Goal: Task Accomplishment & Management: Manage account settings

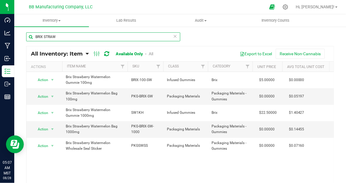
click at [66, 37] on input "BRIX STRAW" at bounding box center [103, 36] width 154 height 9
type input "BRIX blue"
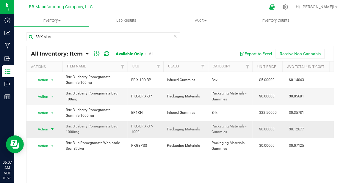
click at [52, 129] on span "select" at bounding box center [52, 129] width 5 height 5
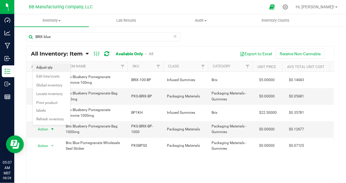
click at [51, 68] on li "Adjust qty" at bounding box center [52, 67] width 38 height 9
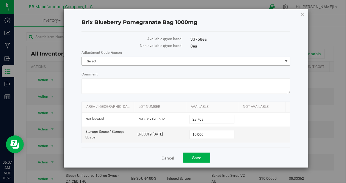
click at [287, 63] on span "select" at bounding box center [286, 61] width 5 height 5
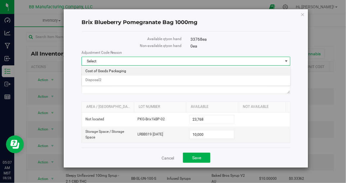
click at [148, 75] on li "Cost of Goods Packaging" at bounding box center [186, 71] width 208 height 9
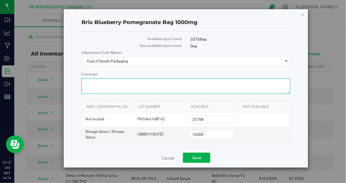
click at [107, 85] on textarea "Comment" at bounding box center [185, 85] width 209 height 15
paste textarea "August Reconciliation"
type textarea "August Reconciliation"
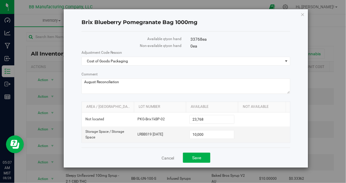
click at [74, 110] on div "Brix Blueberry Pomegranate Bag 1000mg Available qty on hand 33768 ea Non-availa…" at bounding box center [186, 88] width 245 height 158
click at [212, 135] on span "10,000 10000" at bounding box center [211, 134] width 45 height 9
click at [166, 157] on link "Cancel" at bounding box center [167, 158] width 12 height 6
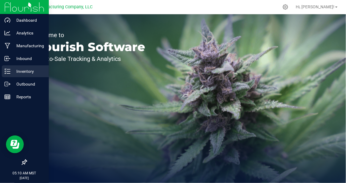
click at [28, 73] on p "Inventory" at bounding box center [28, 71] width 36 height 7
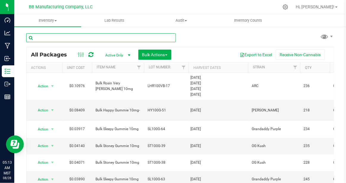
click at [42, 38] on input "text" at bounding box center [101, 37] width 150 height 9
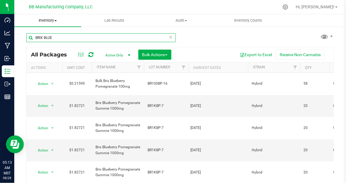
type input "BRIX BLUE"
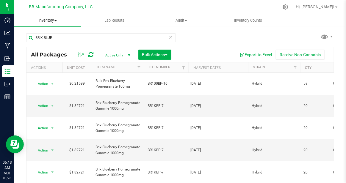
click at [56, 22] on span "Inventory" at bounding box center [47, 20] width 67 height 5
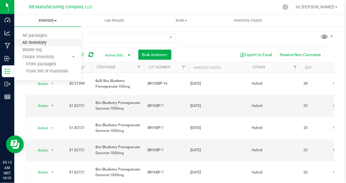
click at [41, 42] on span "All inventory" at bounding box center [34, 42] width 40 height 5
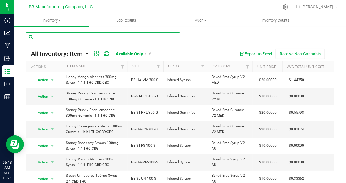
click at [49, 37] on input "text" at bounding box center [103, 36] width 154 height 9
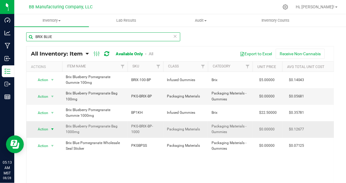
type input "BRIX BLUE"
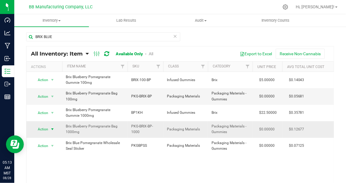
click at [51, 130] on span "select" at bounding box center [52, 129] width 5 height 5
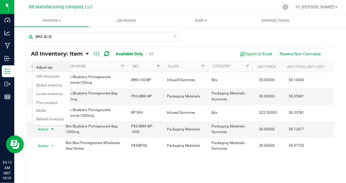
click at [53, 70] on li "Adjust qty" at bounding box center [52, 67] width 38 height 9
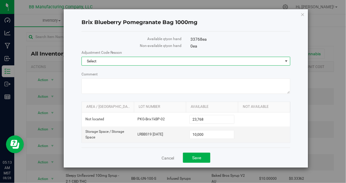
click at [285, 62] on span "select" at bounding box center [286, 61] width 5 height 5
click at [135, 71] on li "Cost of Goods Packaging" at bounding box center [186, 71] width 208 height 9
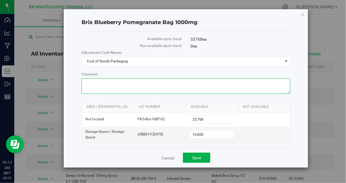
click at [106, 83] on textarea "Comment" at bounding box center [185, 85] width 209 height 15
paste textarea "A"
drag, startPoint x: 126, startPoint y: 83, endPoint x: 78, endPoint y: 78, distance: 48.0
click at [78, 78] on div "Brix Blueberry Pomegranate Bag 1000mg Available qty on hand 33768 ea Non-availa…" at bounding box center [186, 88] width 245 height 158
click at [138, 84] on textarea "Comment" at bounding box center [185, 85] width 209 height 15
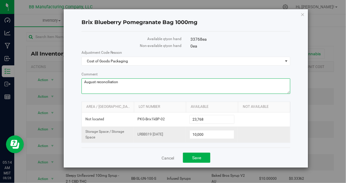
type textarea "August reconciliation"
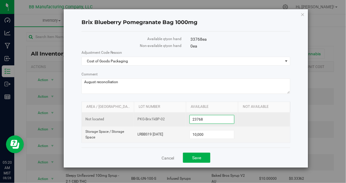
drag, startPoint x: 213, startPoint y: 119, endPoint x: 183, endPoint y: 117, distance: 29.8
click at [183, 117] on tr "Not located PKG-Brix1kBP-02 23,768 23768" at bounding box center [186, 120] width 208 height 14
type input "63100"
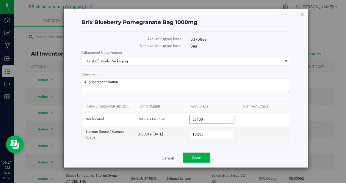
type input "63,100"
click at [296, 134] on div "Brix Blueberry Pomegranate Bag 1000mg Available qty on hand 33768 ea (73100 ea …" at bounding box center [186, 88] width 245 height 158
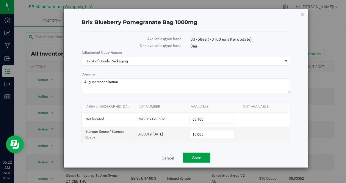
click at [198, 158] on span "Save" at bounding box center [196, 157] width 9 height 5
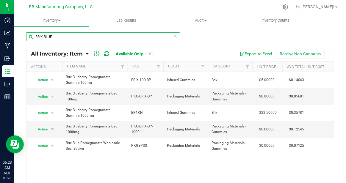
click at [57, 37] on input "BRIX BLUE" at bounding box center [103, 36] width 154 height 9
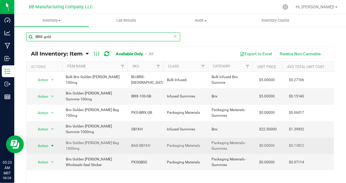
type input "BRIX gold"
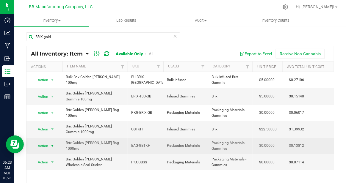
click at [53, 144] on span "select" at bounding box center [52, 146] width 5 height 5
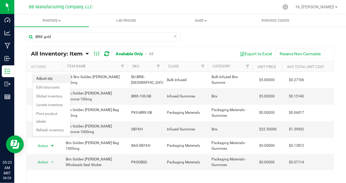
click at [59, 77] on li "Adjust qty" at bounding box center [52, 78] width 38 height 9
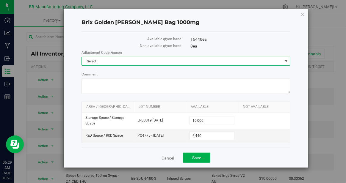
click at [285, 62] on span "select" at bounding box center [286, 61] width 5 height 5
click at [123, 71] on li "Cost of Goods Packaging" at bounding box center [186, 71] width 208 height 9
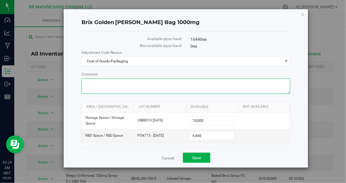
click at [94, 84] on textarea "Comment" at bounding box center [185, 85] width 209 height 15
paste textarea "August reconciliation"
type textarea "August reconciliation"
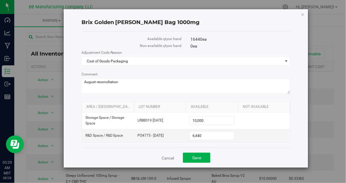
click at [75, 114] on div "Brix Golden Berry Bag 1000mg Available qty on hand 16440 ea Non-available qty o…" at bounding box center [186, 88] width 245 height 158
drag, startPoint x: 203, startPoint y: 135, endPoint x: 172, endPoint y: 134, distance: 31.5
click at [172, 134] on tr "R&D Space / R&D Space PO4775 - 12.30.23 6,440 6440" at bounding box center [186, 136] width 208 height 14
type input "63300"
type input "63,300"
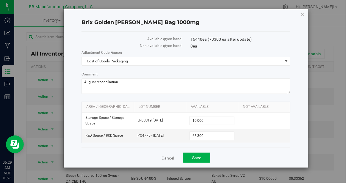
click at [244, 154] on div "Cancel Save" at bounding box center [185, 158] width 209 height 20
click at [198, 156] on span "Save" at bounding box center [196, 157] width 9 height 5
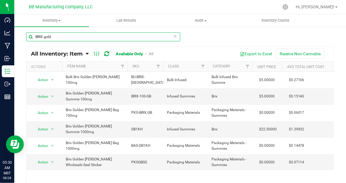
drag, startPoint x: 55, startPoint y: 39, endPoint x: 21, endPoint y: 37, distance: 34.0
click at [21, 37] on div "BRIX gold All Inventory: Item Item Summary Item (default) Item by Strain Item b…" at bounding box center [179, 119] width 331 height 186
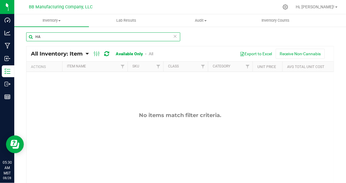
type input "H"
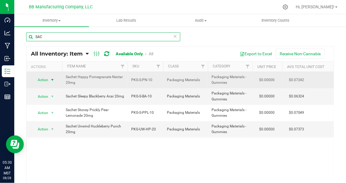
type input "SAC"
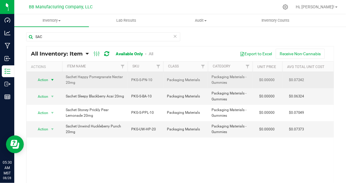
click at [53, 79] on span "select" at bounding box center [52, 80] width 5 height 5
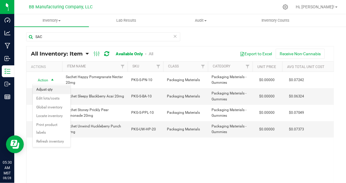
click at [55, 90] on li "Adjust qty" at bounding box center [52, 89] width 38 height 9
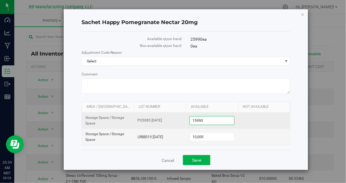
drag, startPoint x: 209, startPoint y: 119, endPoint x: 183, endPoint y: 119, distance: 25.6
click at [183, 119] on tr "Storage Space / Storage Space PO5085 10.02.24 15,990 15990" at bounding box center [186, 121] width 208 height 16
type input "11100"
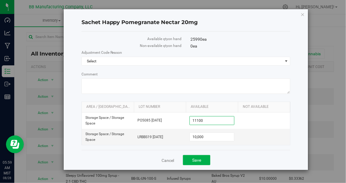
type input "11,100"
click at [276, 153] on div "Cancel Save" at bounding box center [185, 160] width 209 height 20
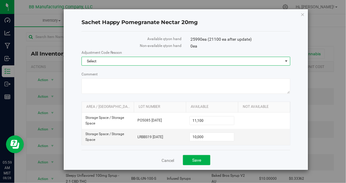
click at [286, 62] on span "select" at bounding box center [286, 61] width 5 height 5
click at [132, 71] on li "Cost of Goods Packaging" at bounding box center [186, 71] width 208 height 9
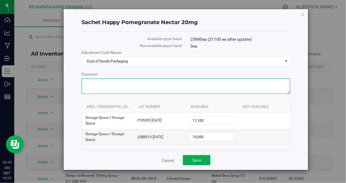
click at [95, 83] on textarea "Comment" at bounding box center [185, 85] width 209 height 15
paste textarea "August reconciliation"
type textarea "August reconciliation"
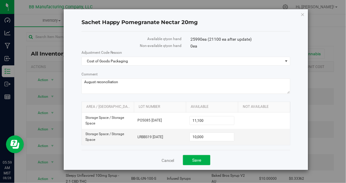
click at [299, 135] on div "Sachet Happy Pomegranate Nectar 20mg Available qty on hand 25990 ea (21100 ea a…" at bounding box center [186, 89] width 245 height 161
click at [196, 158] on span "Save" at bounding box center [196, 160] width 9 height 5
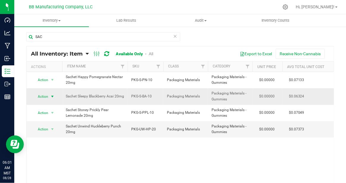
click at [52, 97] on span "select" at bounding box center [52, 96] width 5 height 5
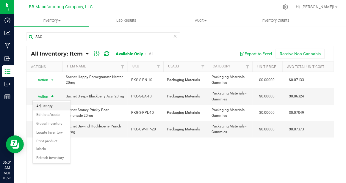
click at [54, 105] on li "Adjust qty" at bounding box center [52, 106] width 38 height 9
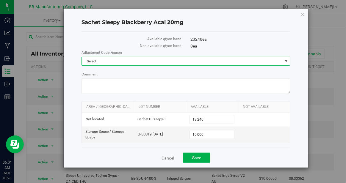
click at [286, 61] on span "select" at bounding box center [286, 61] width 5 height 5
click at [134, 70] on li "Cost of Goods Packaging" at bounding box center [186, 71] width 208 height 9
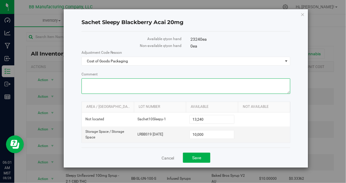
click at [100, 83] on textarea "Comment" at bounding box center [185, 85] width 209 height 15
paste textarea "August reconciliation"
type textarea "August reconciliation"
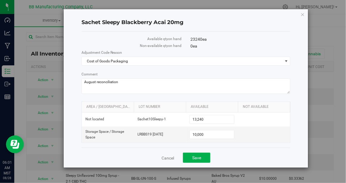
click at [294, 123] on div "Sachet Sleepy Blackberry Acai 20mg Available qty on hand 23240 ea Non-available…" at bounding box center [186, 88] width 245 height 158
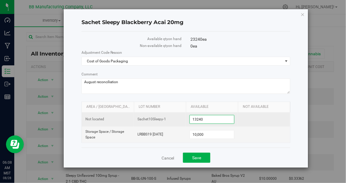
drag, startPoint x: 210, startPoint y: 118, endPoint x: 183, endPoint y: 117, distance: 26.2
click at [183, 117] on tr "Not located Sachet10Sleepy-1 13,240 13240" at bounding box center [186, 120] width 208 height 14
type input "12900"
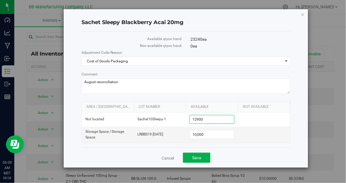
type input "12,900"
click at [295, 100] on div "Sachet Sleepy Blackberry Acai 20mg Available qty on hand 23240 ea Non-available…" at bounding box center [186, 88] width 245 height 158
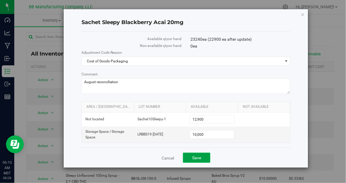
click at [198, 158] on span "Save" at bounding box center [196, 157] width 9 height 5
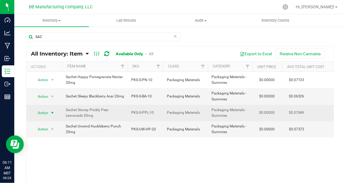
click at [52, 113] on span "select" at bounding box center [52, 113] width 5 height 5
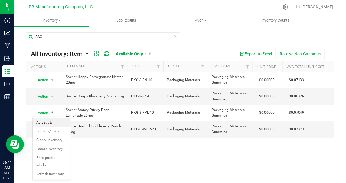
click at [53, 122] on li "Adjust qty" at bounding box center [52, 122] width 38 height 9
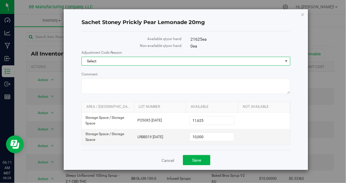
click at [286, 64] on span "select" at bounding box center [285, 61] width 7 height 8
click at [207, 73] on li "Cost of Goods Packaging" at bounding box center [186, 71] width 208 height 9
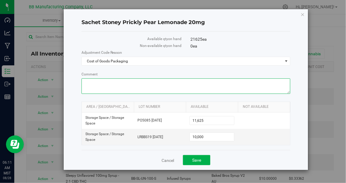
click at [114, 85] on textarea "Comment" at bounding box center [185, 85] width 209 height 15
paste textarea "August reconciliation"
type textarea "August reconciliation"
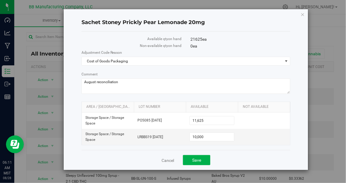
click at [299, 133] on div "Sachet Stoney Prickly Pear Lemonade 20mg Available qty on hand 21625 ea Non-ava…" at bounding box center [186, 89] width 245 height 161
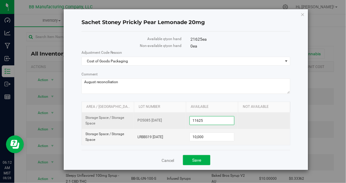
drag, startPoint x: 207, startPoint y: 120, endPoint x: 189, endPoint y: 120, distance: 18.1
click at [189, 120] on td "11,625 11625" at bounding box center [212, 121] width 52 height 16
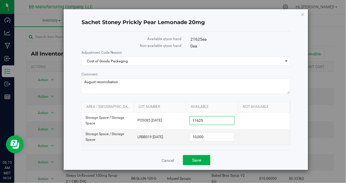
click at [297, 135] on div "Sachet Stoney Prickly Pear Lemonade 20mg Available qty on hand 21625 ea Non-ava…" at bounding box center [186, 89] width 245 height 161
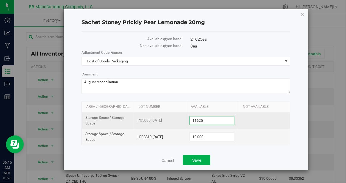
click at [214, 121] on span "11,625 11625" at bounding box center [211, 120] width 45 height 9
type input "11525"
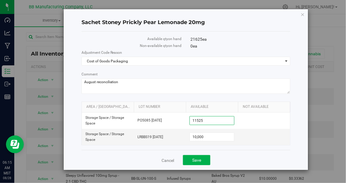
type input "11,525"
click at [294, 131] on div "Sachet Stoney Prickly Pear Lemonade 20mg Available qty on hand 21625 ea (21525 …" at bounding box center [186, 89] width 245 height 161
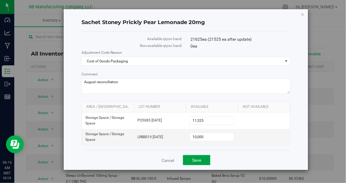
click at [204, 161] on button "Save" at bounding box center [196, 160] width 27 height 10
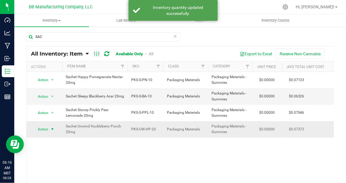
click at [53, 130] on span "select" at bounding box center [52, 129] width 5 height 5
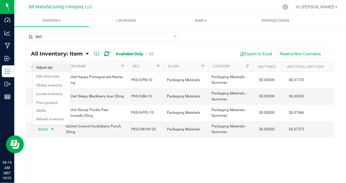
click at [48, 66] on li "Adjust qty" at bounding box center [52, 67] width 38 height 9
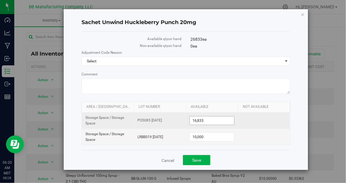
click at [206, 120] on span "16,833 16833" at bounding box center [211, 120] width 45 height 9
type input "16620"
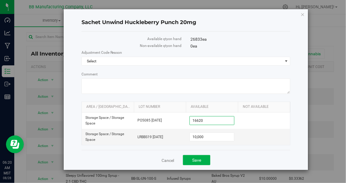
type input "16,620"
click at [300, 132] on div "Sachet Unwind Huckleberry Punch 20mg Available qty on hand 26833 ea Non-availab…" at bounding box center [186, 89] width 245 height 161
click at [286, 62] on span "select" at bounding box center [286, 61] width 5 height 5
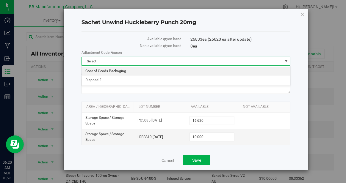
click at [148, 72] on li "Cost of Goods Packaging" at bounding box center [186, 71] width 208 height 9
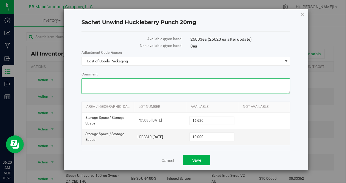
click at [109, 83] on textarea "Comment" at bounding box center [185, 85] width 209 height 15
paste textarea "August reconciliation"
type textarea "August reconciliation"
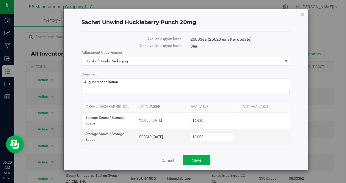
click at [298, 122] on div "Sachet Unwind Huckleberry Punch 20mg Available qty on hand 26833 ea (26620 ea a…" at bounding box center [186, 89] width 245 height 161
click at [195, 160] on span "Save" at bounding box center [196, 160] width 9 height 5
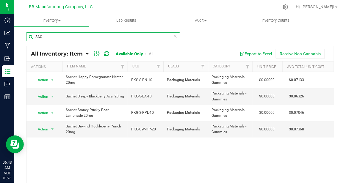
drag, startPoint x: 52, startPoint y: 35, endPoint x: 30, endPoint y: 35, distance: 21.4
click at [30, 35] on input "SAC" at bounding box center [103, 36] width 154 height 9
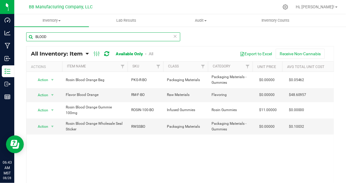
type input "BLOOD"
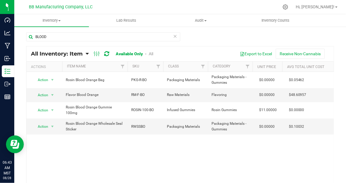
click at [132, 155] on div "Action Action Adjust qty Edit lots/costs Global inventory Locate inventory Prin…" at bounding box center [179, 129] width 307 height 115
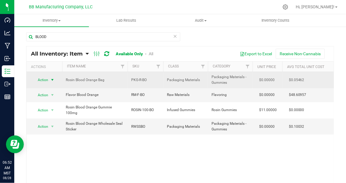
click at [53, 80] on span "select" at bounding box center [52, 80] width 5 height 5
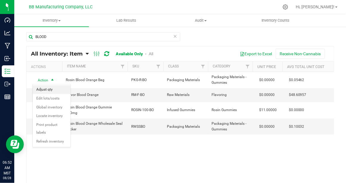
click at [53, 89] on li "Adjust qty" at bounding box center [52, 89] width 38 height 9
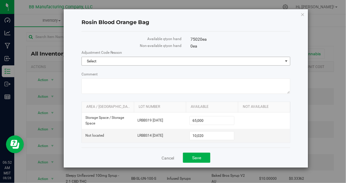
click at [286, 62] on span "select" at bounding box center [286, 61] width 5 height 5
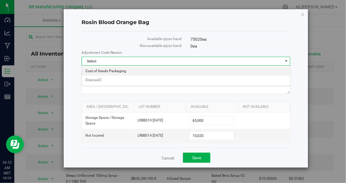
click at [128, 71] on li "Cost of Goods Packaging" at bounding box center [186, 71] width 208 height 9
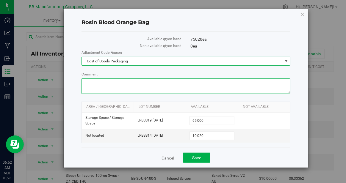
click at [109, 84] on textarea "Comment" at bounding box center [185, 85] width 209 height 15
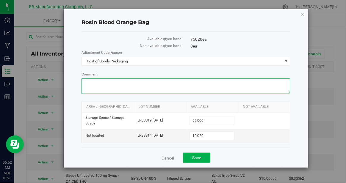
paste textarea "August reconciliation"
type textarea "August reconciliation"
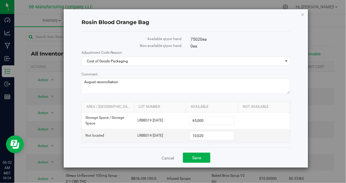
click at [295, 116] on div "Rosin Blood Orange Bag Available qty on hand 75020 ea Non-available qty on hand…" at bounding box center [186, 88] width 245 height 158
drag, startPoint x: 208, startPoint y: 134, endPoint x: 176, endPoint y: 134, distance: 31.2
click at [176, 134] on tr "Not located LRBBS14 11.07.24 10,020 10020" at bounding box center [186, 136] width 208 height 14
type input "41310"
type input "41,310"
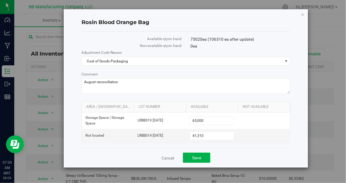
click at [263, 153] on div "Cancel Save" at bounding box center [185, 158] width 209 height 20
click at [198, 157] on span "Save" at bounding box center [196, 157] width 9 height 5
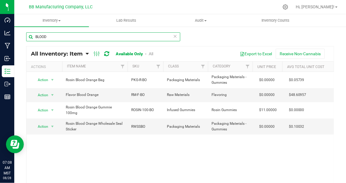
drag, startPoint x: 51, startPoint y: 36, endPoint x: 29, endPoint y: 36, distance: 22.6
click at [29, 36] on input "BLOOD" at bounding box center [103, 36] width 154 height 9
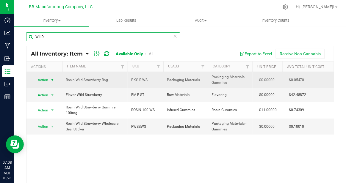
type input "WILD"
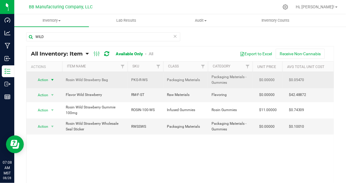
click at [53, 81] on span "select" at bounding box center [52, 80] width 5 height 5
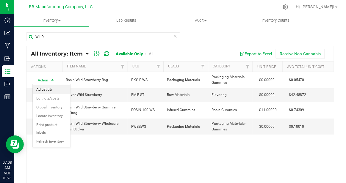
click at [50, 92] on li "Adjust qty" at bounding box center [52, 89] width 38 height 9
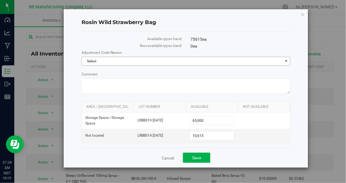
click at [287, 62] on span "select" at bounding box center [286, 61] width 5 height 5
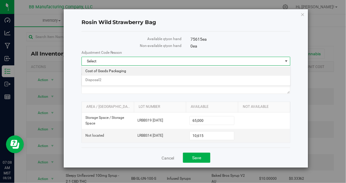
click at [134, 68] on li "Cost of Goods Packaging" at bounding box center [186, 71] width 208 height 9
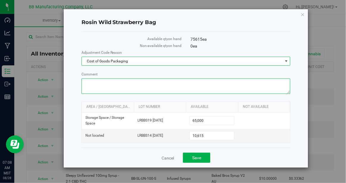
click at [106, 82] on textarea "Comment" at bounding box center [185, 85] width 209 height 15
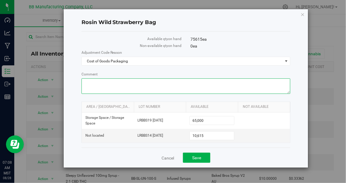
paste textarea "August reconciliation"
type textarea "August reconciliation"
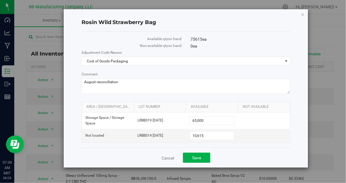
click at [297, 106] on div "Rosin Wild Strawberry Bag Available qty on hand 75615 ea Non-available qty on h…" at bounding box center [186, 88] width 245 height 158
click at [300, 115] on div "Rosin Wild Strawberry Bag Available qty on hand 75615 ea Non-available qty on h…" at bounding box center [186, 88] width 245 height 158
drag, startPoint x: 209, startPoint y: 136, endPoint x: 178, endPoint y: 135, distance: 30.9
click at [178, 135] on tr "Not located LRBBS14 11.07.24 10,615 10615" at bounding box center [186, 136] width 208 height 14
type input "13850"
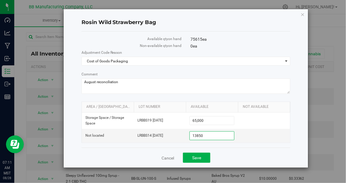
type input "13,850"
click at [297, 129] on div "Rosin Wild Strawberry Bag Available qty on hand 75615 ea (78850 ea after update…" at bounding box center [186, 88] width 245 height 158
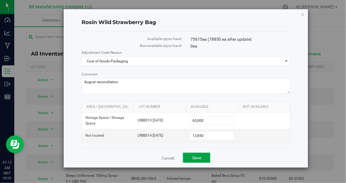
click at [200, 155] on span "Save" at bounding box center [196, 157] width 9 height 5
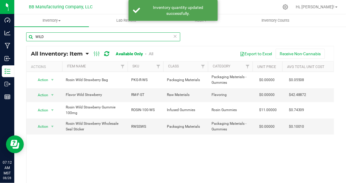
drag, startPoint x: 48, startPoint y: 37, endPoint x: 36, endPoint y: 37, distance: 11.3
click at [36, 37] on input "WILD" at bounding box center [103, 36] width 154 height 9
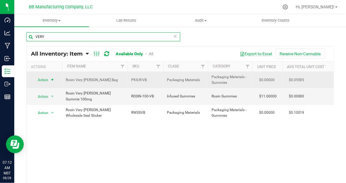
type input "VERY"
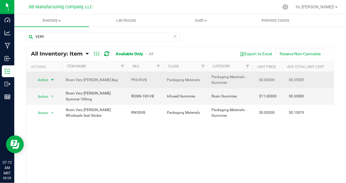
click at [52, 80] on span "select" at bounding box center [52, 80] width 5 height 5
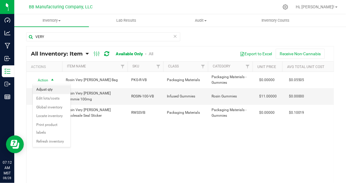
click at [52, 88] on li "Adjust qty" at bounding box center [52, 89] width 38 height 9
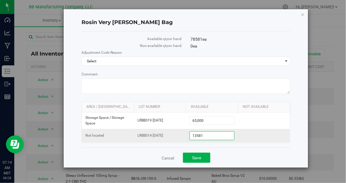
drag, startPoint x: 206, startPoint y: 135, endPoint x: 178, endPoint y: 134, distance: 28.6
click at [177, 134] on tr "Not located LRBBS14 11.07.24 13,581 13581" at bounding box center [186, 136] width 208 height 14
type input "4207"
type input "4,207"
click at [249, 153] on div "Cancel Save" at bounding box center [185, 158] width 209 height 20
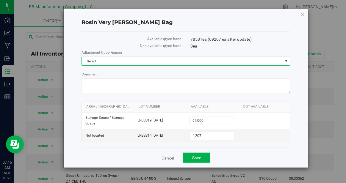
click at [286, 63] on span "select" at bounding box center [286, 61] width 5 height 5
click at [178, 73] on li "Cost of Goods Packaging" at bounding box center [186, 71] width 208 height 9
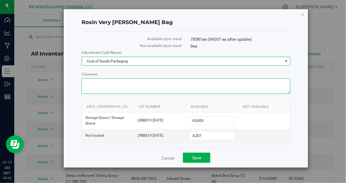
click at [146, 87] on textarea "Comment" at bounding box center [185, 85] width 209 height 15
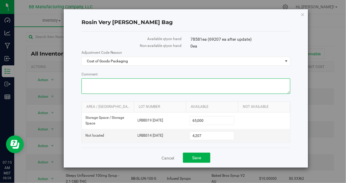
paste textarea "August reconciliation"
type textarea "August reconciliation"
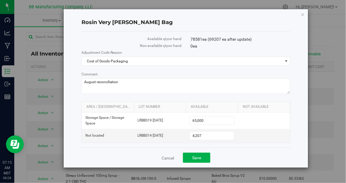
click at [297, 146] on div "Rosin Very Berry Bag Available qty on hand 78581 ea (69207 ea after update) Non…" at bounding box center [186, 88] width 245 height 158
click at [195, 157] on span "Save" at bounding box center [196, 157] width 9 height 5
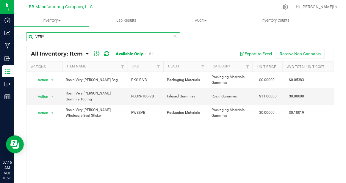
drag, startPoint x: 49, startPoint y: 39, endPoint x: 37, endPoint y: 39, distance: 12.5
click at [37, 39] on input "VERY" at bounding box center [103, 36] width 154 height 9
click at [63, 36] on input "ERY" at bounding box center [103, 36] width 154 height 9
type input "E"
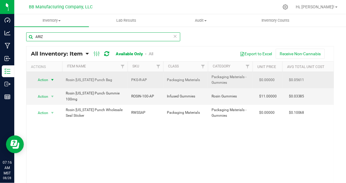
type input "ARIZ"
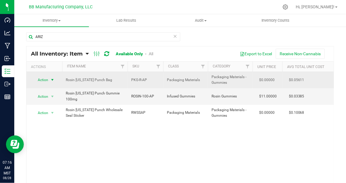
click at [53, 79] on span "select" at bounding box center [52, 80] width 5 height 5
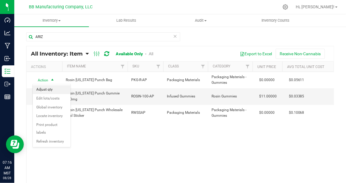
click at [51, 91] on li "Adjust qty" at bounding box center [52, 89] width 38 height 9
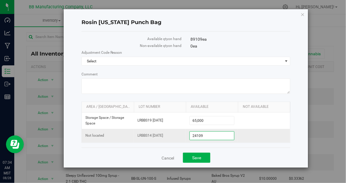
drag, startPoint x: 213, startPoint y: 134, endPoint x: 180, endPoint y: 134, distance: 33.0
click at [180, 134] on tr "Not located LRBBS14 11.07.24 24,109 24109" at bounding box center [186, 136] width 208 height 14
drag, startPoint x: 211, startPoint y: 136, endPoint x: 171, endPoint y: 137, distance: 39.9
click at [171, 137] on tr "Not located LRBBS14 11.07.24 24,109 24109" at bounding box center [186, 136] width 208 height 14
drag, startPoint x: 207, startPoint y: 135, endPoint x: 183, endPoint y: 135, distance: 23.8
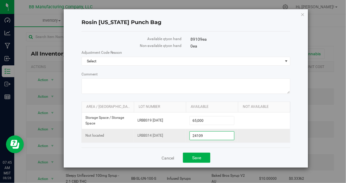
click at [183, 135] on tr "Not located LRBBS14 11.07.24 24,109 24109" at bounding box center [186, 136] width 208 height 14
type input "23500"
type input "23,500"
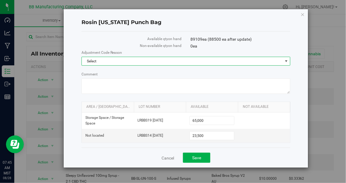
click at [286, 61] on span "select" at bounding box center [286, 61] width 5 height 5
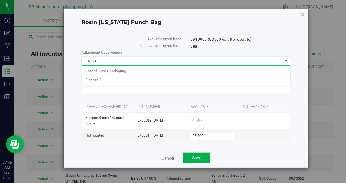
click at [286, 61] on span "select" at bounding box center [286, 61] width 5 height 5
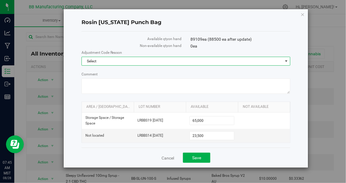
click at [287, 61] on span "select" at bounding box center [286, 61] width 5 height 5
click at [180, 70] on li "Cost of Goods Packaging" at bounding box center [186, 71] width 208 height 9
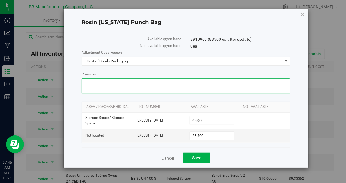
click at [112, 86] on textarea "Comment" at bounding box center [185, 85] width 209 height 15
paste textarea "August reconciliation"
type textarea "August reconciliation"
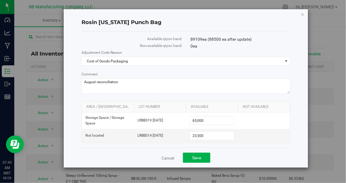
click at [298, 139] on div "Rosin Arizona Punch Bag Available qty on hand 89109 ea (88500 ea after update) …" at bounding box center [186, 88] width 245 height 158
click at [167, 157] on link "Cancel" at bounding box center [167, 158] width 12 height 6
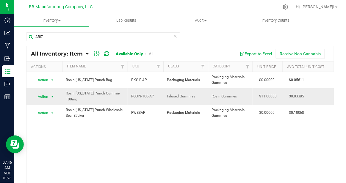
click at [53, 97] on span "select" at bounding box center [52, 96] width 5 height 5
click at [89, 129] on div "Action Action Adjust qty Edit lots/costs Global inventory Locate inventory Prin…" at bounding box center [179, 129] width 307 height 115
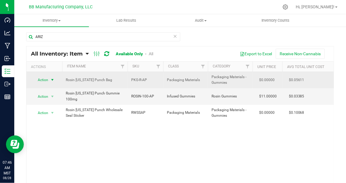
click at [53, 79] on span "select" at bounding box center [52, 80] width 5 height 5
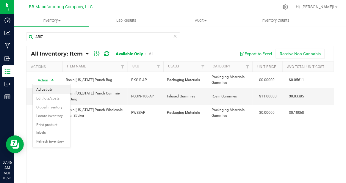
click at [53, 90] on li "Adjust qty" at bounding box center [52, 89] width 38 height 9
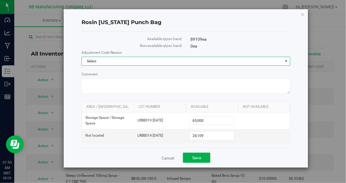
click at [286, 62] on span "select" at bounding box center [286, 61] width 5 height 5
click at [192, 73] on li "Cost of Goods Packaging" at bounding box center [186, 71] width 208 height 9
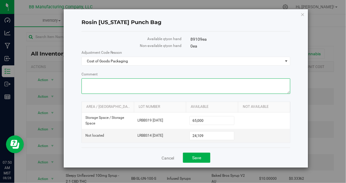
click at [127, 91] on textarea "Comment" at bounding box center [185, 85] width 209 height 15
paste textarea "August reconciliation"
type textarea "August reconciliation"
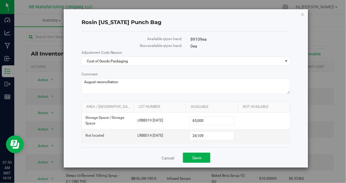
click at [75, 108] on div "Rosin Arizona Punch Bag Available qty on hand 89109 ea Non-available qty on han…" at bounding box center [186, 88] width 245 height 158
drag, startPoint x: 206, startPoint y: 135, endPoint x: 183, endPoint y: 135, distance: 23.5
click at [183, 135] on tr "Not located LRBBS14 11.07.24 24,109 24109" at bounding box center [186, 136] width 208 height 14
type input "23510"
type input "23,510"
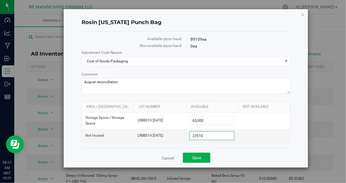
click at [252, 150] on div "Cancel Save" at bounding box center [185, 158] width 209 height 20
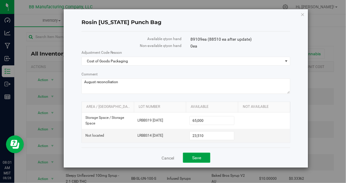
click at [197, 157] on span "Save" at bounding box center [196, 157] width 9 height 5
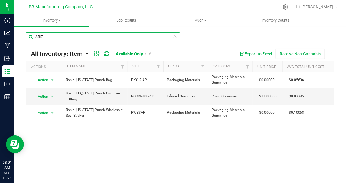
drag, startPoint x: 48, startPoint y: 37, endPoint x: 38, endPoint y: 37, distance: 9.5
click at [38, 37] on input "ARIZ" at bounding box center [103, 36] width 154 height 9
type input "A"
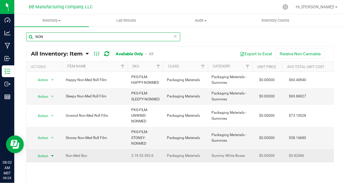
type input "NON"
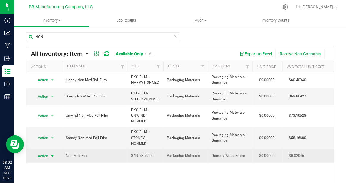
click at [53, 156] on span "select" at bounding box center [52, 156] width 5 height 5
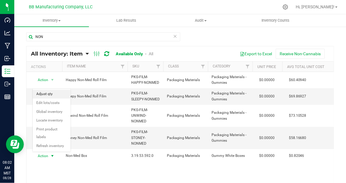
click at [54, 95] on li "Adjust qty" at bounding box center [52, 94] width 38 height 9
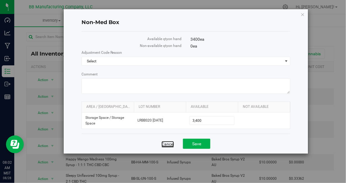
click at [169, 144] on link "Cancel" at bounding box center [167, 144] width 12 height 6
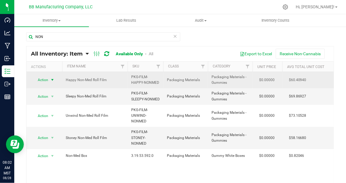
click at [53, 79] on span "select" at bounding box center [52, 80] width 5 height 5
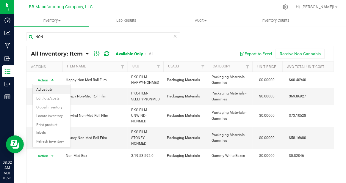
click at [53, 88] on li "Adjust qty" at bounding box center [52, 89] width 38 height 9
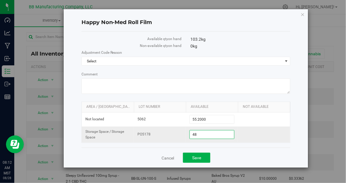
drag, startPoint x: 210, startPoint y: 136, endPoint x: 186, endPoint y: 135, distance: 24.1
click at [186, 135] on td "48.0000 48" at bounding box center [212, 135] width 52 height 16
type input "0"
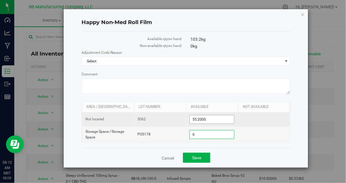
type input "0.0000"
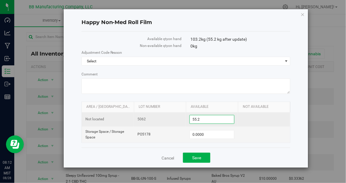
drag, startPoint x: 210, startPoint y: 119, endPoint x: 180, endPoint y: 119, distance: 30.6
click at [180, 119] on tr "Not located 5062 55.2000 55.2" at bounding box center [186, 120] width 208 height 14
type input "96.8"
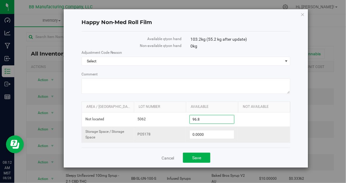
type input "96.8000"
click at [267, 133] on td at bounding box center [264, 135] width 52 height 16
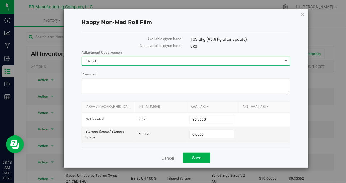
click at [287, 62] on span "select" at bounding box center [286, 61] width 5 height 5
click at [117, 73] on li "Cost of Goods Packaging" at bounding box center [186, 71] width 208 height 9
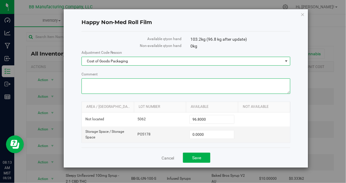
click at [98, 82] on textarea "Comment" at bounding box center [185, 85] width 209 height 15
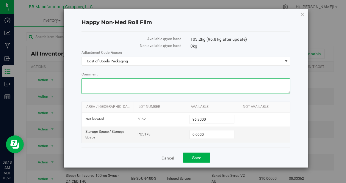
paste textarea "August reconciliation"
type textarea "August reconciliation"
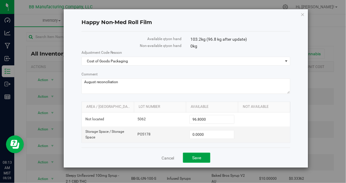
click at [194, 157] on span "Save" at bounding box center [196, 157] width 9 height 5
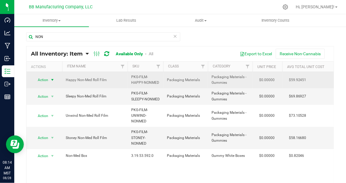
click at [52, 81] on span "select" at bounding box center [52, 80] width 5 height 5
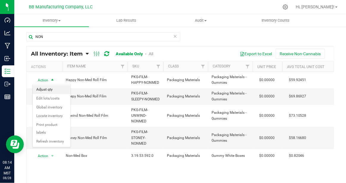
click at [50, 93] on li "Adjust qty" at bounding box center [52, 89] width 38 height 9
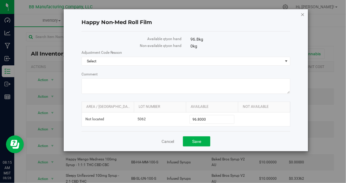
click at [302, 15] on icon "button" at bounding box center [303, 14] width 4 height 7
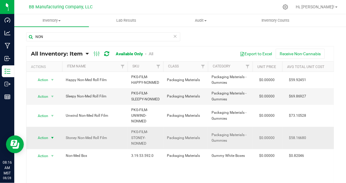
click at [53, 137] on span "select" at bounding box center [52, 138] width 5 height 5
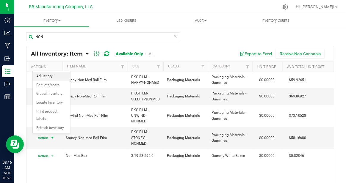
click at [59, 74] on li "Adjust qty" at bounding box center [52, 76] width 38 height 9
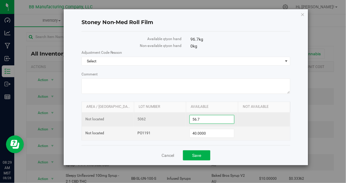
drag, startPoint x: 208, startPoint y: 118, endPoint x: 174, endPoint y: 118, distance: 33.6
click at [174, 118] on tr "Not located 5062 56.7000 56.7" at bounding box center [186, 120] width 208 height 14
type input "79.2"
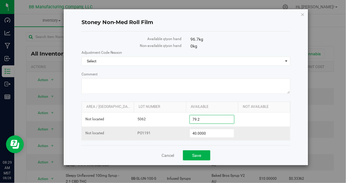
type input "79.2000"
click at [257, 133] on td at bounding box center [264, 134] width 52 height 14
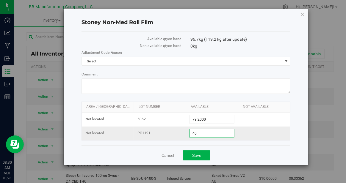
drag, startPoint x: 210, startPoint y: 133, endPoint x: 174, endPoint y: 132, distance: 36.0
click at [174, 132] on tr "Not located PO1191 40.0000 40" at bounding box center [186, 134] width 208 height 14
type input "31.5"
type input "31.5000"
click at [266, 146] on div "Cancel Save" at bounding box center [185, 155] width 209 height 20
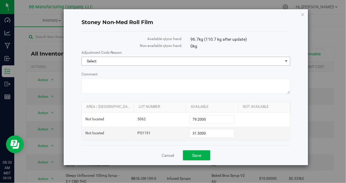
click at [286, 61] on span "select" at bounding box center [286, 61] width 5 height 5
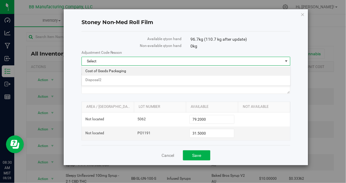
click at [138, 71] on li "Cost of Goods Packaging" at bounding box center [186, 71] width 208 height 9
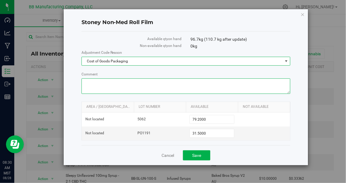
click at [113, 84] on textarea "Comment" at bounding box center [185, 85] width 209 height 15
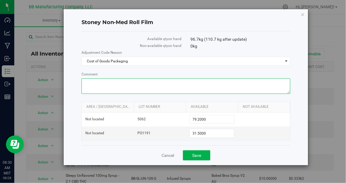
paste textarea "August reconciliation"
type textarea "August reconciliation"
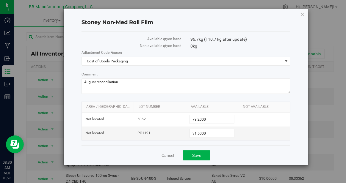
click at [294, 154] on div "Stoney Non-Med Roll Film Available qty on hand 96.7 kg (110.7 kg after update) …" at bounding box center [186, 87] width 245 height 156
click at [201, 152] on button "Save" at bounding box center [196, 155] width 27 height 10
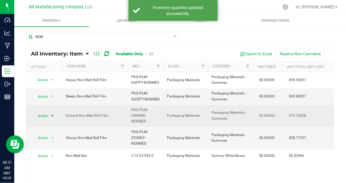
click at [53, 116] on span "select" at bounding box center [52, 116] width 5 height 5
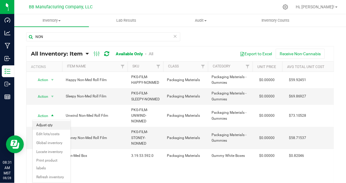
click at [53, 123] on li "Adjust qty" at bounding box center [52, 125] width 38 height 9
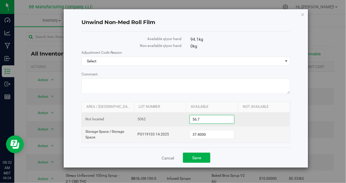
drag, startPoint x: 211, startPoint y: 119, endPoint x: 178, endPoint y: 118, distance: 33.0
click at [178, 118] on tr "Not located 5062 56.7000 56.7" at bounding box center [186, 120] width 208 height 14
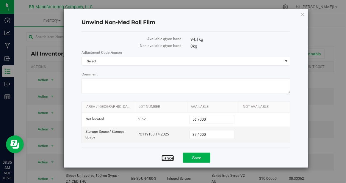
click at [168, 158] on link "Cancel" at bounding box center [167, 158] width 12 height 6
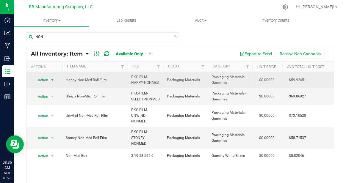
click at [51, 80] on span "select" at bounding box center [52, 80] width 5 height 5
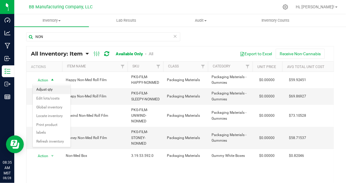
click at [55, 90] on li "Adjust qty" at bounding box center [52, 89] width 38 height 9
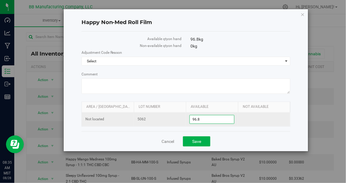
click at [215, 120] on span "96.8000 96.8" at bounding box center [211, 119] width 45 height 9
type input "9"
type input "106.5"
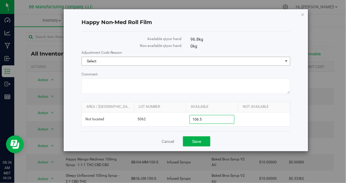
type input "106.5000"
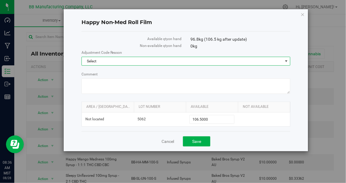
click at [286, 61] on span "select" at bounding box center [286, 61] width 5 height 5
click at [164, 74] on li "Cost of Goods Packaging" at bounding box center [186, 71] width 208 height 9
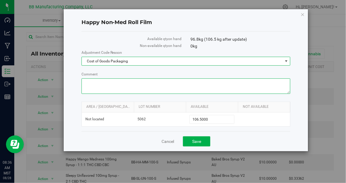
click at [109, 85] on textarea "Comment" at bounding box center [185, 85] width 209 height 15
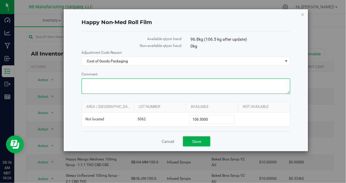
paste textarea "August reconciliation"
type textarea "August reconciliation"
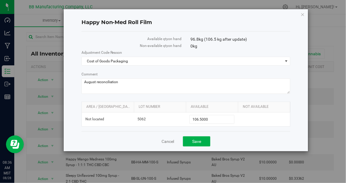
click at [250, 133] on div "Cancel Save" at bounding box center [185, 141] width 209 height 20
click at [194, 137] on button "Save" at bounding box center [196, 141] width 27 height 10
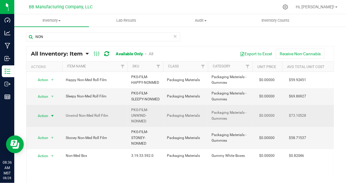
click at [53, 116] on span "select" at bounding box center [52, 116] width 5 height 5
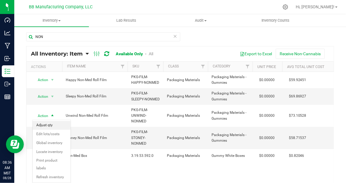
click at [51, 125] on li "Adjust qty" at bounding box center [52, 125] width 38 height 9
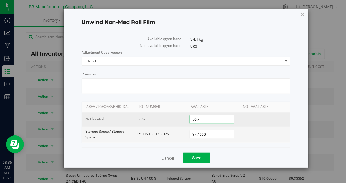
drag, startPoint x: 215, startPoint y: 118, endPoint x: 178, endPoint y: 117, distance: 36.6
click at [178, 117] on tr "Not located 5062 56.7000 56.7" at bounding box center [186, 120] width 208 height 14
type input "57.6"
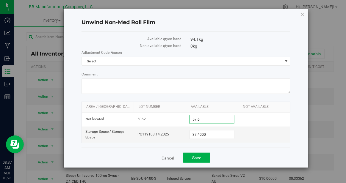
type input "57.6000"
click at [299, 129] on div "Unwind Non-Med Roll Film Available qty on hand 94.1 kg (95 kg after update) Non…" at bounding box center [186, 88] width 245 height 158
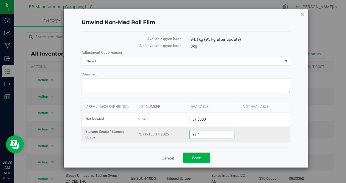
drag, startPoint x: 210, startPoint y: 134, endPoint x: 182, endPoint y: 134, distance: 27.9
click at [182, 134] on tr "Storage Space / Storage Space PO119103.14.2025 37.4000 37.4" at bounding box center [186, 135] width 208 height 16
type input "28.14"
type input "28.1400"
click at [276, 139] on td at bounding box center [264, 135] width 52 height 16
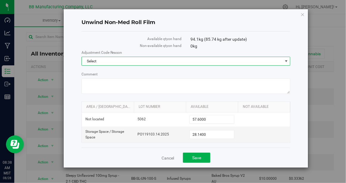
click at [287, 62] on span "select" at bounding box center [286, 61] width 5 height 5
click at [173, 70] on li "Cost of Goods Packaging" at bounding box center [186, 71] width 208 height 9
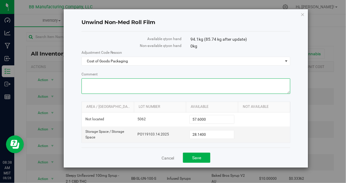
click at [121, 86] on textarea "Comment" at bounding box center [185, 85] width 209 height 15
paste textarea "August reconciliation"
type textarea "August reconciliation"
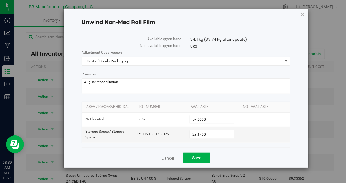
click at [297, 134] on div "Unwind Non-Med Roll Film Available qty on hand 94.1 kg (85.74 kg after update) …" at bounding box center [186, 88] width 245 height 158
click at [210, 135] on span "28.1400 28.14" at bounding box center [211, 134] width 45 height 9
type input "28.4"
type input "28.4000"
click at [272, 146] on div "Available qty on hand 94.1 kg (85.74 kg after update) Non-available qty on hand…" at bounding box center [185, 90] width 209 height 116
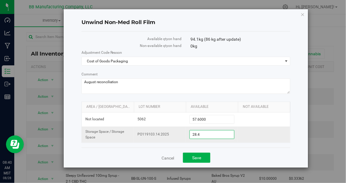
drag, startPoint x: 209, startPoint y: 135, endPoint x: 174, endPoint y: 134, distance: 35.4
click at [174, 134] on tr "Storage Space / Storage Space PO119103.14.2025 28.4000 28.4" at bounding box center [186, 135] width 208 height 16
type input "48.5"
type input "48.5000"
click at [274, 139] on td at bounding box center [264, 135] width 52 height 16
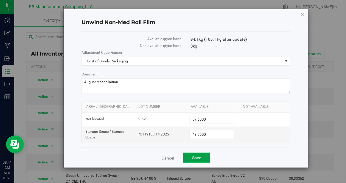
click at [198, 156] on span "Save" at bounding box center [196, 157] width 9 height 5
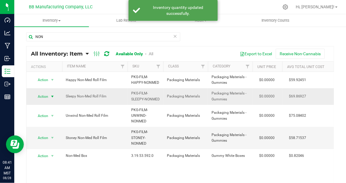
click at [52, 96] on span "select" at bounding box center [52, 96] width 5 height 5
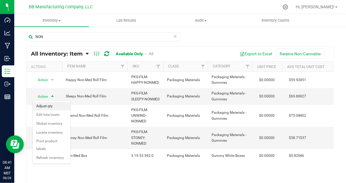
click at [51, 103] on li "Adjust qty" at bounding box center [52, 106] width 38 height 9
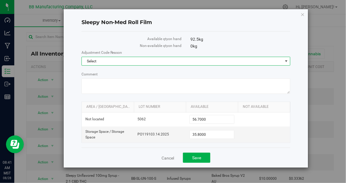
click at [285, 62] on span "select" at bounding box center [286, 61] width 5 height 5
click at [148, 71] on li "Cost of Goods Packaging" at bounding box center [186, 71] width 208 height 9
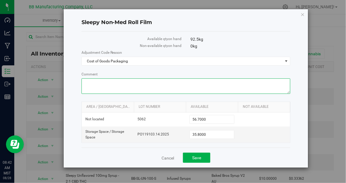
click at [106, 83] on textarea "Comment" at bounding box center [185, 85] width 209 height 15
paste textarea "August reconciliation"
type textarea "August reconciliation"
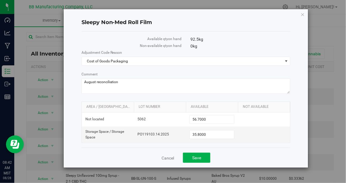
click at [302, 133] on div "Sleepy Non-Med Roll Film Available qty on hand 92.5 kg Non-available qty on han…" at bounding box center [186, 88] width 245 height 158
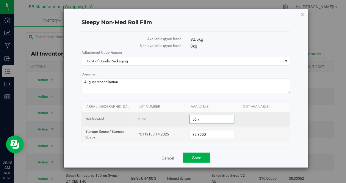
drag, startPoint x: 210, startPoint y: 118, endPoint x: 191, endPoint y: 119, distance: 19.6
click at [191, 118] on span "56.7000 56.7" at bounding box center [211, 119] width 45 height 9
type input "43.2"
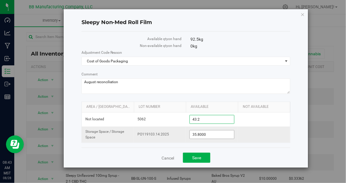
type input "43.2000"
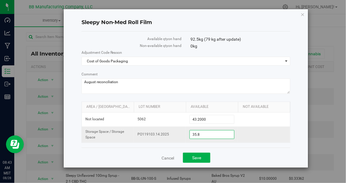
drag, startPoint x: 210, startPoint y: 135, endPoint x: 183, endPoint y: 133, distance: 27.1
click at [183, 133] on tr "Storage Space / Storage Space PO119103.14.2025 35.8000 35.8" at bounding box center [186, 135] width 208 height 16
drag, startPoint x: 210, startPoint y: 135, endPoint x: 172, endPoint y: 134, distance: 38.7
click at [172, 134] on tr "Storage Space / Storage Space PO119103.14.2025 35.8000 35.8" at bounding box center [186, 135] width 208 height 16
type input "44.6"
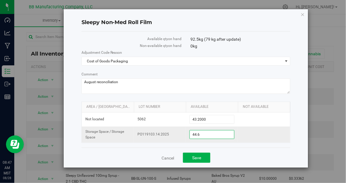
type input "44.6000"
click at [271, 130] on td at bounding box center [264, 135] width 52 height 16
click at [197, 156] on span "Save" at bounding box center [196, 157] width 9 height 5
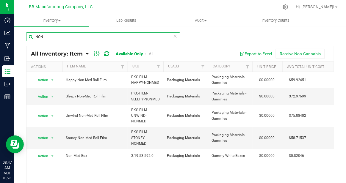
drag, startPoint x: 51, startPoint y: 37, endPoint x: 34, endPoint y: 37, distance: 17.2
click at [34, 37] on input "NON" at bounding box center [103, 36] width 154 height 9
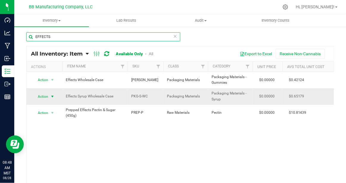
type input "EFFECTS"
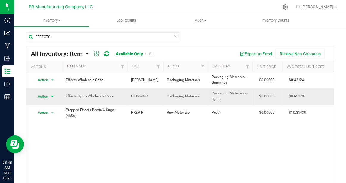
click at [52, 96] on span "select" at bounding box center [52, 96] width 5 height 5
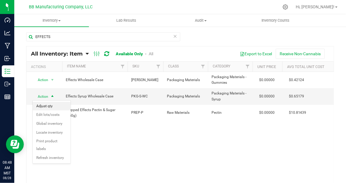
click at [50, 109] on li "Adjust qty" at bounding box center [52, 106] width 38 height 9
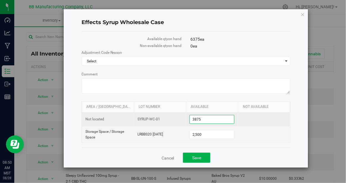
drag, startPoint x: 205, startPoint y: 119, endPoint x: 181, endPoint y: 118, distance: 24.1
click at [181, 118] on tr "Not located SYRUP-WC-01 3,875 3875" at bounding box center [186, 120] width 208 height 14
type input "3200"
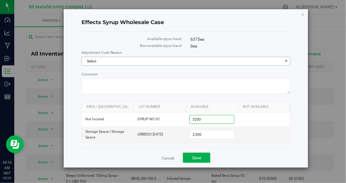
type input "3,200"
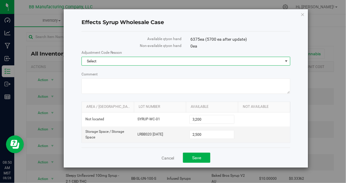
click at [287, 62] on span "select" at bounding box center [286, 61] width 5 height 5
click at [197, 70] on li "Cost of Goods Packaging" at bounding box center [186, 71] width 208 height 9
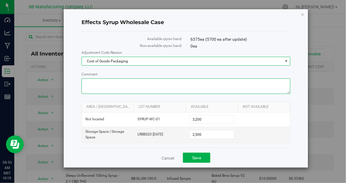
click at [113, 84] on textarea "Comment" at bounding box center [185, 85] width 209 height 15
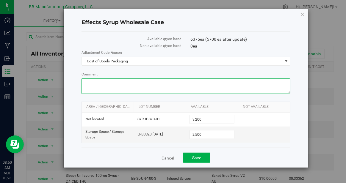
paste textarea "August reconciliation"
type textarea "August reconciliation"
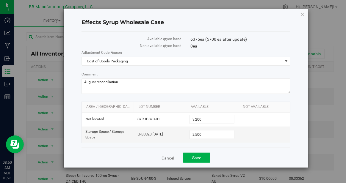
click at [295, 133] on div "Effects Syrup Wholesale Case Available qty on hand 6375 ea (5700 ea after updat…" at bounding box center [186, 88] width 245 height 158
click at [197, 155] on span "Save" at bounding box center [196, 157] width 9 height 5
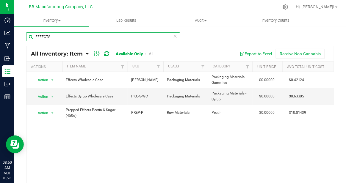
drag, startPoint x: 62, startPoint y: 38, endPoint x: 32, endPoint y: 37, distance: 30.3
click at [32, 37] on input "EFFECTS" at bounding box center [103, 36] width 154 height 9
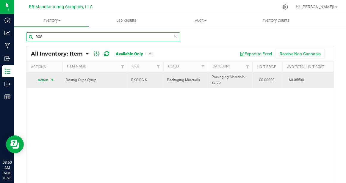
type input "DOS"
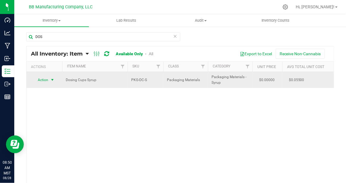
click at [54, 80] on span "select" at bounding box center [52, 80] width 5 height 5
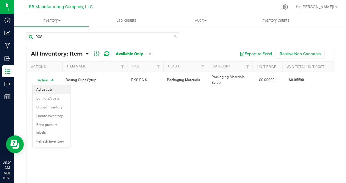
click at [53, 91] on li "Adjust qty" at bounding box center [52, 89] width 38 height 9
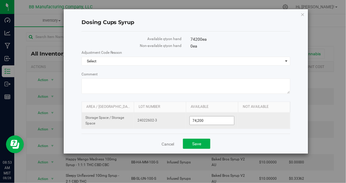
click at [208, 120] on span "74,200 74200" at bounding box center [211, 120] width 45 height 9
type input "7400"
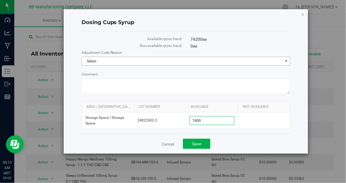
type input "7,400"
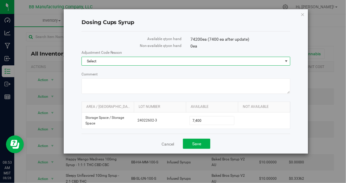
click at [286, 60] on span "select" at bounding box center [286, 61] width 5 height 5
click at [167, 70] on li "Cost of Goods Packaging" at bounding box center [186, 71] width 208 height 9
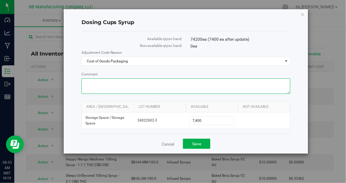
click at [125, 83] on textarea "Comment" at bounding box center [185, 85] width 209 height 15
paste textarea "August reconciliation"
type textarea "August reconciliation"
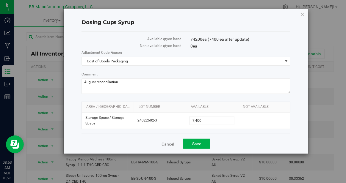
click at [296, 137] on div "Dosing Cups Syrup Available qty on hand 74200 ea (7400 ea after update) Non-ava…" at bounding box center [186, 81] width 245 height 144
click at [197, 142] on span "Save" at bounding box center [196, 144] width 9 height 5
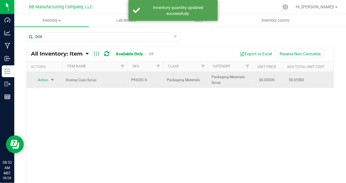
click at [51, 78] on span "select" at bounding box center [52, 80] width 5 height 5
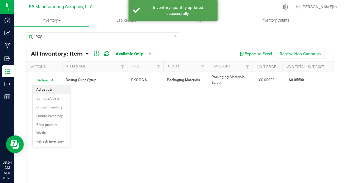
click at [55, 90] on li "Adjust qty" at bounding box center [52, 89] width 38 height 9
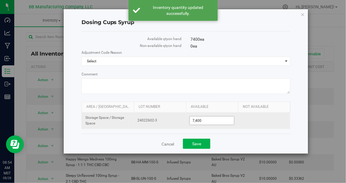
click at [214, 120] on span "7,400 7400" at bounding box center [211, 120] width 45 height 9
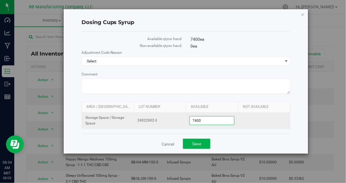
type input "74000"
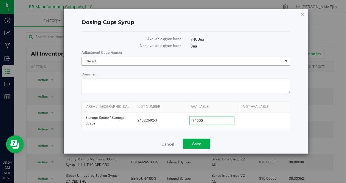
type input "74,000"
click at [287, 62] on span "select" at bounding box center [286, 61] width 5 height 5
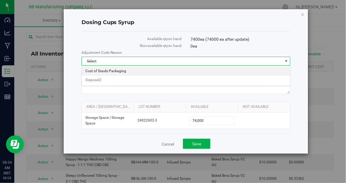
click at [205, 70] on li "Cost of Goods Packaging" at bounding box center [186, 71] width 208 height 9
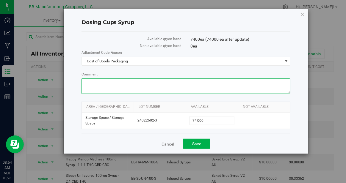
click at [135, 84] on textarea "Comment" at bounding box center [185, 85] width 209 height 15
paste textarea "August reconciliation"
type textarea "August reconciliation"
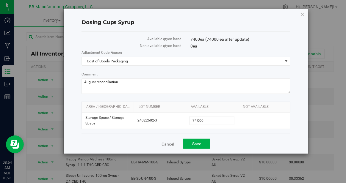
click at [269, 139] on div "Cancel Save" at bounding box center [185, 144] width 209 height 20
click at [194, 144] on span "Save" at bounding box center [196, 144] width 9 height 5
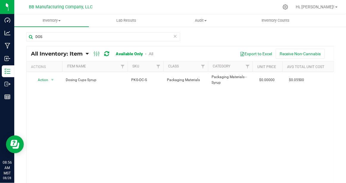
click at [82, 111] on div "Action Action Adjust qty Edit lots/costs Global inventory Locate inventory Prin…" at bounding box center [179, 129] width 307 height 115
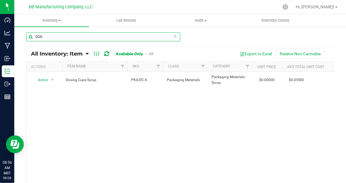
drag, startPoint x: 46, startPoint y: 38, endPoint x: 36, endPoint y: 38, distance: 10.7
click at [36, 38] on input "DOS" at bounding box center [103, 36] width 154 height 9
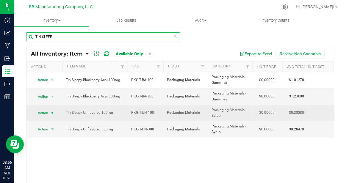
type input "TIN SLEEP"
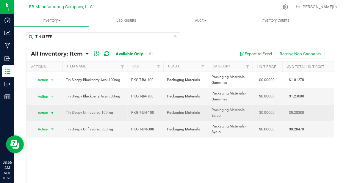
click at [52, 113] on span "select" at bounding box center [52, 113] width 5 height 5
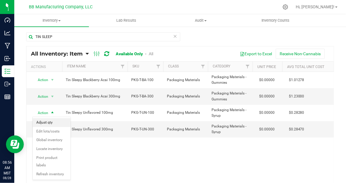
click at [54, 122] on li "Adjust qty" at bounding box center [52, 122] width 38 height 9
